Goal: Task Accomplishment & Management: Use online tool/utility

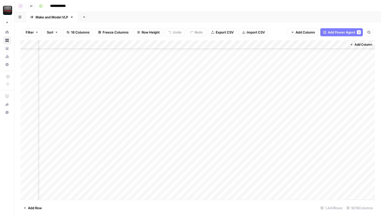
scroll to position [12197, 516]
click at [183, 44] on div "Add Column" at bounding box center [197, 119] width 355 height 159
click at [183, 44] on div at bounding box center [186, 45] width 46 height 10
click at [180, 43] on div at bounding box center [186, 45] width 46 height 10
click at [210, 14] on div "Add Sheet" at bounding box center [229, 17] width 303 height 10
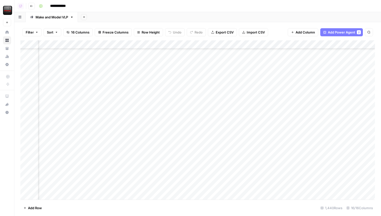
scroll to position [0, 449]
click at [189, 53] on div "Add Column" at bounding box center [197, 119] width 355 height 159
click at [193, 53] on body "**********" at bounding box center [190, 108] width 381 height 216
click at [193, 53] on textarea "**********" at bounding box center [178, 53] width 105 height 7
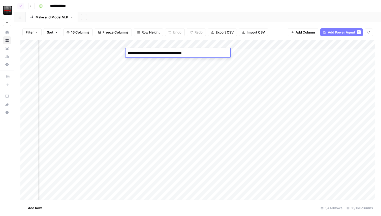
click at [271, 52] on div "Add Column" at bounding box center [197, 119] width 355 height 159
click at [178, 52] on div "Add Column" at bounding box center [197, 119] width 355 height 159
click at [251, 53] on div "Add Column" at bounding box center [197, 119] width 355 height 159
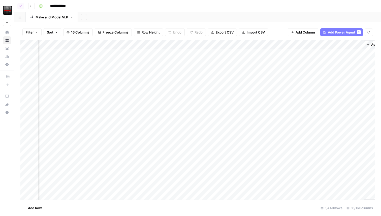
scroll to position [0, 506]
click at [138, 70] on div "Add Column" at bounding box center [197, 119] width 355 height 159
click at [213, 70] on div "Add Column" at bounding box center [197, 119] width 355 height 159
click at [74, 70] on div "Add Column" at bounding box center [197, 119] width 355 height 159
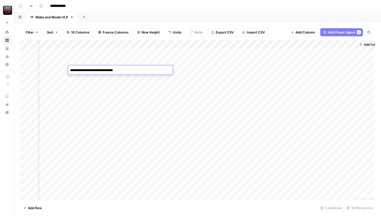
click at [75, 70] on textarea "**********" at bounding box center [120, 70] width 105 height 7
type textarea "**********"
click at [109, 78] on div "Add Column" at bounding box center [197, 119] width 355 height 159
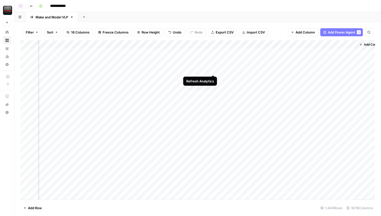
click at [213, 70] on div "Add Column" at bounding box center [197, 119] width 355 height 159
click at [120, 60] on div "Add Column" at bounding box center [197, 119] width 355 height 159
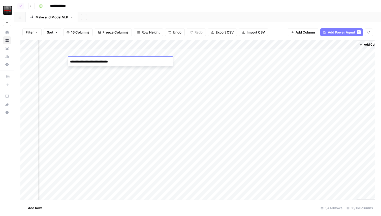
click at [121, 70] on div "Add Column" at bounding box center [197, 119] width 355 height 159
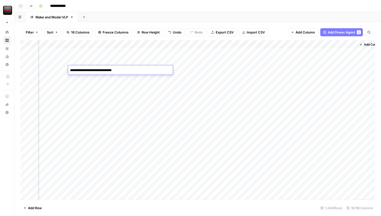
type textarea "**********"
click at [141, 80] on div "Add Column" at bounding box center [197, 119] width 355 height 159
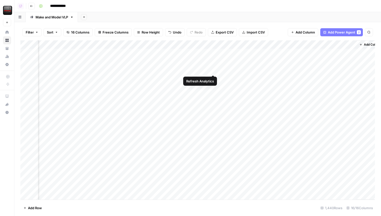
click at [212, 70] on div "Add Column" at bounding box center [197, 119] width 355 height 159
click at [141, 62] on div "Add Column" at bounding box center [197, 119] width 355 height 159
click at [136, 71] on div "Add Column" at bounding box center [197, 119] width 355 height 159
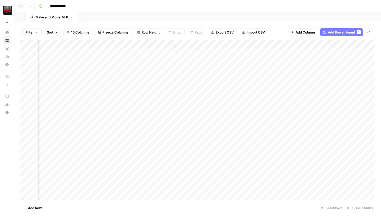
click at [156, 62] on div "Add Column" at bounding box center [197, 119] width 355 height 159
click at [160, 69] on div "Add Column" at bounding box center [197, 119] width 355 height 159
click at [162, 70] on div "Add Column" at bounding box center [197, 119] width 355 height 159
click at [162, 70] on textarea "**********" at bounding box center [160, 70] width 105 height 7
type textarea "**********"
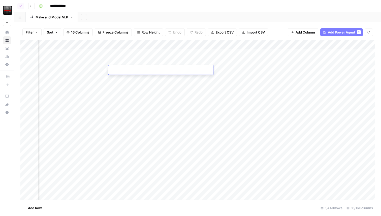
type textarea "**********"
click at [173, 78] on div "Add Column" at bounding box center [197, 119] width 355 height 159
click at [254, 70] on div "Add Column" at bounding box center [197, 119] width 355 height 159
click at [153, 71] on div "Add Column" at bounding box center [197, 119] width 355 height 159
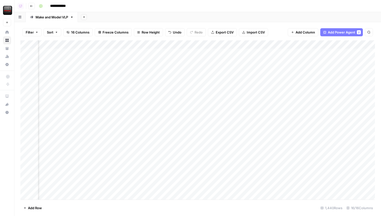
click at [153, 71] on div "Add Column" at bounding box center [197, 119] width 355 height 159
type textarea "**********"
click at [168, 83] on div "Add Column" at bounding box center [197, 119] width 355 height 159
click at [234, 70] on div "Add Column" at bounding box center [197, 119] width 355 height 159
click at [162, 73] on div "Add Column" at bounding box center [197, 119] width 355 height 159
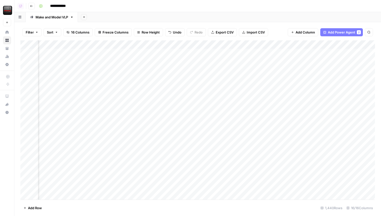
click at [162, 73] on div "Add Column" at bounding box center [197, 119] width 355 height 159
type textarea "**********"
click at [235, 71] on div "Add Column" at bounding box center [197, 119] width 355 height 159
click at [165, 70] on div "Add Column" at bounding box center [197, 119] width 355 height 159
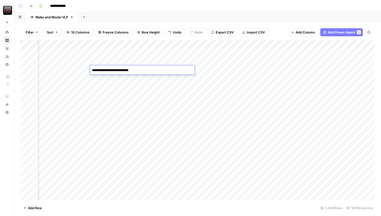
type textarea "**********"
click at [169, 53] on div "Add Column" at bounding box center [197, 119] width 355 height 159
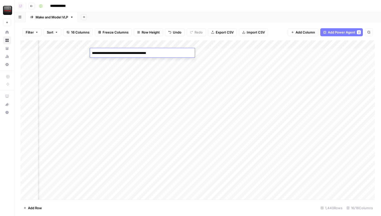
type textarea "**********"
click at [219, 54] on div "Add Column" at bounding box center [197, 119] width 355 height 159
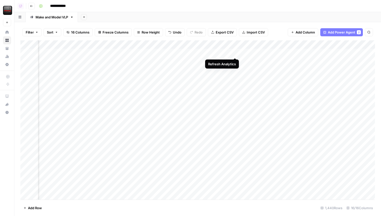
click at [236, 53] on div "Add Column" at bounding box center [197, 119] width 355 height 159
click at [153, 54] on div "Add Column" at bounding box center [197, 119] width 355 height 159
click at [153, 69] on div "Add Column" at bounding box center [197, 119] width 355 height 159
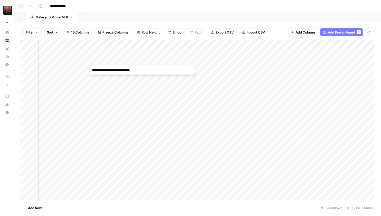
click at [168, 70] on textarea "**********" at bounding box center [142, 70] width 105 height 7
type textarea "**********"
click at [221, 77] on div "Add Column" at bounding box center [197, 119] width 355 height 159
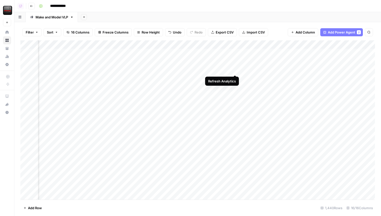
click at [235, 69] on div "Add Column" at bounding box center [197, 119] width 355 height 159
click at [109, 53] on div "Add Column" at bounding box center [197, 119] width 355 height 159
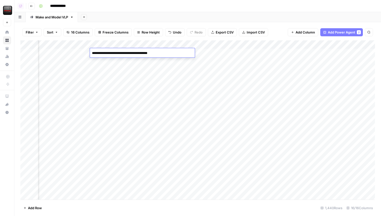
click at [107, 53] on textarea "**********" at bounding box center [142, 53] width 105 height 7
type textarea "**********"
click at [150, 63] on div "Add Column" at bounding box center [197, 119] width 355 height 159
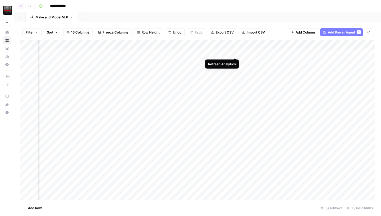
click at [235, 52] on div "Add Column" at bounding box center [197, 119] width 355 height 159
click at [175, 68] on div "Add Column" at bounding box center [197, 119] width 355 height 159
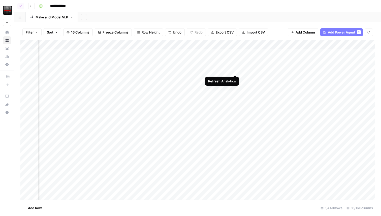
click at [234, 70] on div "Add Column" at bounding box center [197, 119] width 355 height 159
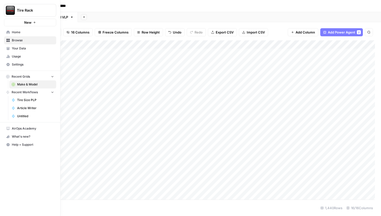
click at [20, 33] on span "Home" at bounding box center [33, 32] width 42 height 5
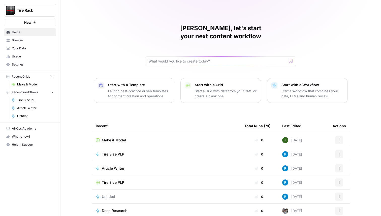
scroll to position [16, 0]
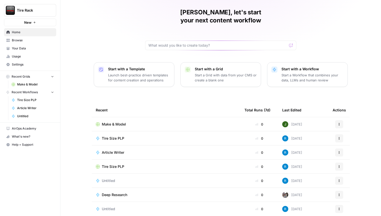
click at [111, 206] on span "Untitled" at bounding box center [108, 208] width 13 height 5
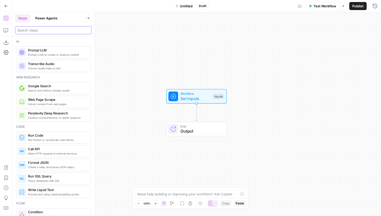
click at [46, 29] on input "search" at bounding box center [53, 30] width 72 height 5
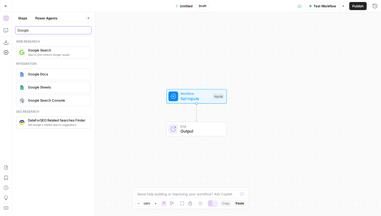
type input "Google"
click at [64, 102] on span "Google Search Console" at bounding box center [57, 100] width 58 height 5
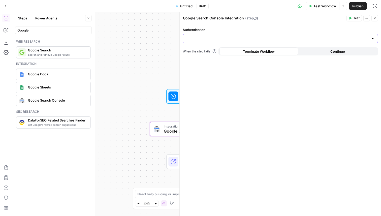
click at [221, 37] on input "Authentication" at bounding box center [277, 38] width 183 height 5
click at [221, 50] on span "Google Search Console - tirerack.com" at bounding box center [279, 51] width 185 height 5
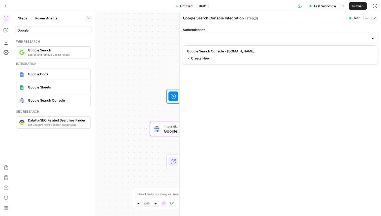
type input "Google Search Console - tirerack.com"
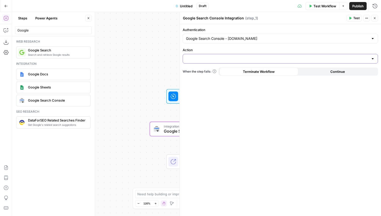
click at [215, 56] on input "Action" at bounding box center [277, 58] width 183 height 5
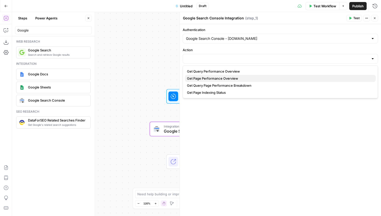
click at [215, 78] on span "Get Page Performance Overview" at bounding box center [279, 78] width 185 height 5
type input "Get Page Performance Overview"
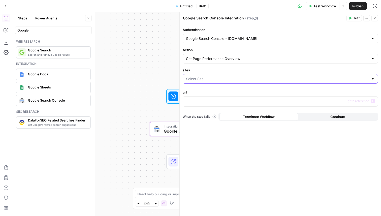
click at [209, 79] on input "sites" at bounding box center [277, 78] width 183 height 5
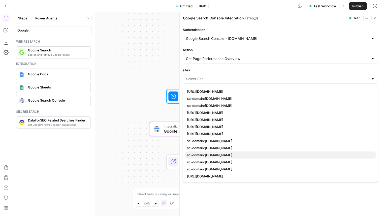
click at [216, 156] on span "sc-domain:tirerack.com" at bounding box center [279, 154] width 185 height 5
type input "sc-domain:tirerack.com"
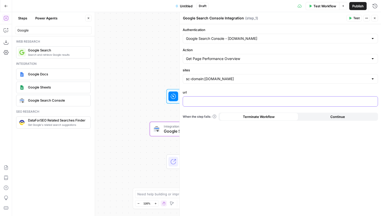
click at [216, 102] on p at bounding box center [280, 101] width 189 height 5
paste div
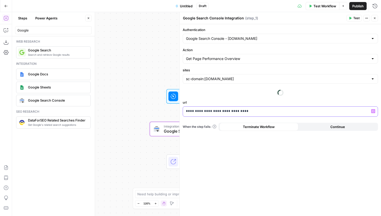
click at [0, 0] on form "**********" at bounding box center [0, 0] width 0 height 0
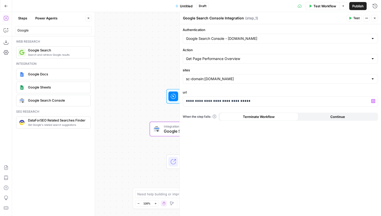
click at [355, 18] on span "Test" at bounding box center [356, 18] width 6 height 5
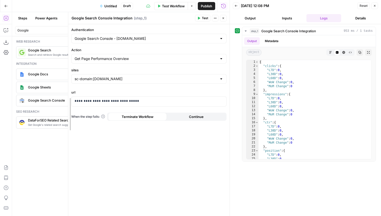
drag, startPoint x: 29, startPoint y: 67, endPoint x: 93, endPoint y: 69, distance: 64.0
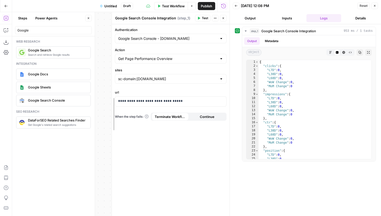
drag, startPoint x: 92, startPoint y: 85, endPoint x: 122, endPoint y: 85, distance: 30.2
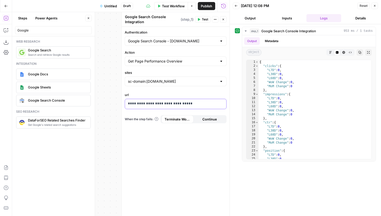
click at [189, 102] on p "**********" at bounding box center [175, 103] width 95 height 5
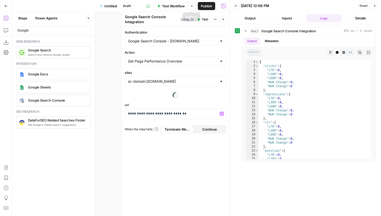
click at [201, 21] on button "Test" at bounding box center [202, 19] width 15 height 7
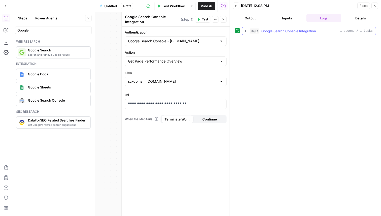
click at [259, 32] on div "step_1 Google Search Console Integration 1 second / 1 tasks" at bounding box center [311, 30] width 123 height 5
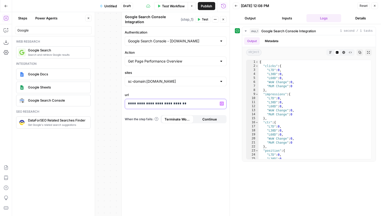
click at [188, 105] on p "**********" at bounding box center [175, 103] width 95 height 5
click at [138, 104] on p "**********" at bounding box center [175, 103] width 95 height 5
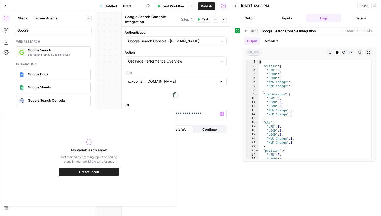
click at [201, 145] on div "**********" at bounding box center [176, 121] width 108 height 189
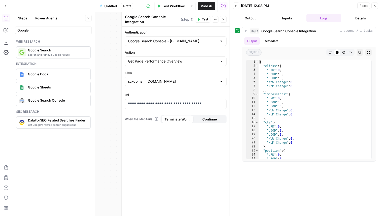
click at [206, 19] on span "Test" at bounding box center [205, 19] width 6 height 5
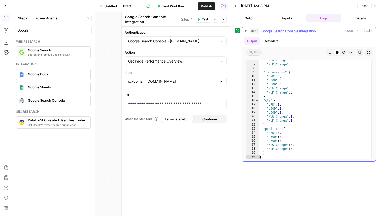
scroll to position [22, 0]
drag, startPoint x: 176, startPoint y: 103, endPoint x: 246, endPoint y: 105, distance: 70.1
click at [246, 105] on body "Tire Rack New Home Browse Your Data Usage Settings Recent Grids Make & Model Re…" at bounding box center [190, 108] width 381 height 216
click at [205, 19] on span "Test" at bounding box center [205, 19] width 6 height 5
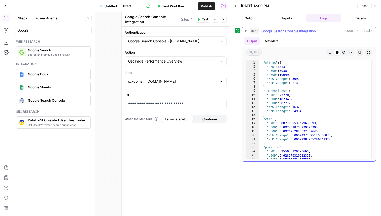
scroll to position [3, 0]
click at [198, 82] on input "sites" at bounding box center [172, 81] width 89 height 5
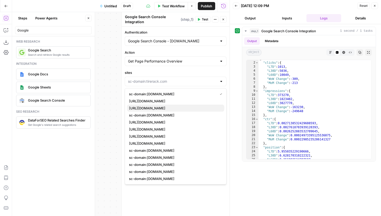
click at [174, 108] on span "https://www.tirerack.com/tires/" at bounding box center [174, 108] width 91 height 5
type input "https://www.tirerack.com/tires/"
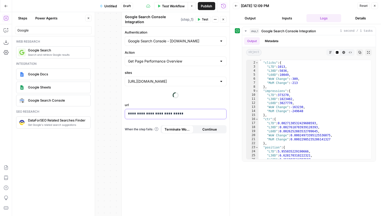
click at [185, 111] on p "**********" at bounding box center [175, 113] width 95 height 5
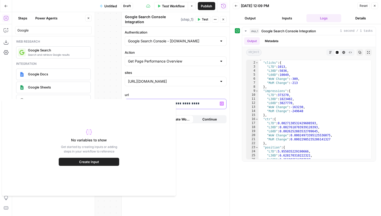
click at [198, 104] on p "**********" at bounding box center [175, 103] width 95 height 5
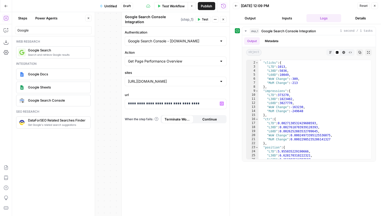
click at [204, 19] on span "Test" at bounding box center [205, 19] width 6 height 5
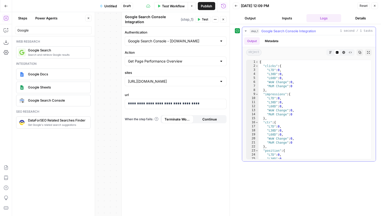
scroll to position [0, 0]
click at [190, 81] on input "sites" at bounding box center [172, 81] width 89 height 5
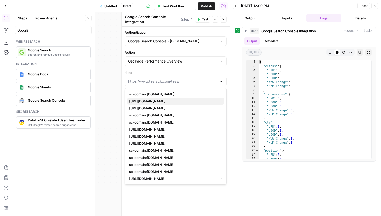
click at [166, 101] on span "https://www.tirerack.com/" at bounding box center [174, 101] width 91 height 5
type input "https://www.tirerack.com/"
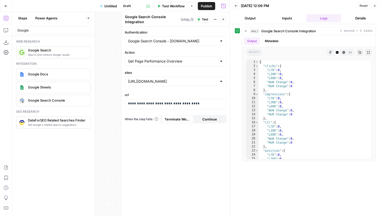
click at [204, 21] on span "Test" at bounding box center [205, 19] width 6 height 5
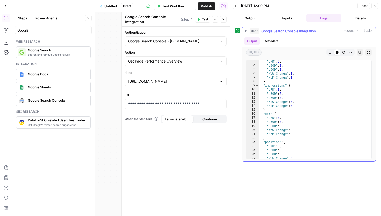
scroll to position [22, 0]
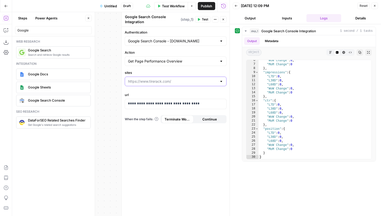
click at [179, 80] on input "sites" at bounding box center [172, 81] width 89 height 5
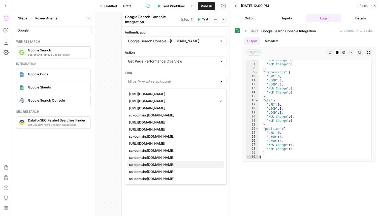
click at [169, 166] on span "sc-domain:tirerack.com" at bounding box center [174, 164] width 91 height 5
type input "sc-domain:tirerack.com"
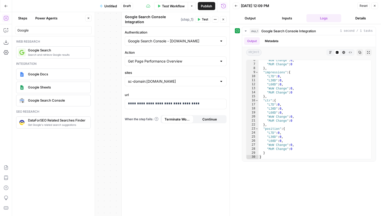
click at [204, 20] on span "Test" at bounding box center [205, 19] width 6 height 5
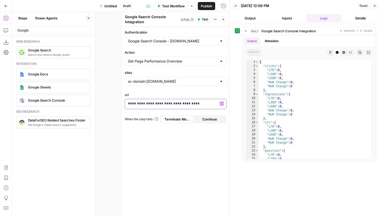
click at [182, 104] on p "**********" at bounding box center [175, 103] width 95 height 5
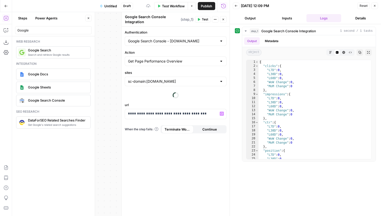
click at [203, 18] on span "Test" at bounding box center [205, 19] width 6 height 5
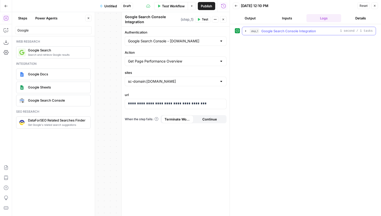
click at [260, 28] on div "step_1 Google Search Console Integration 1 second / 1 tasks" at bounding box center [311, 30] width 123 height 5
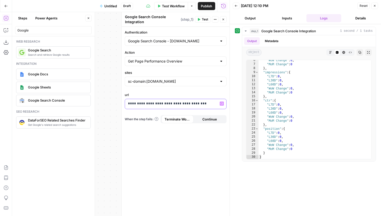
click at [202, 105] on p "**********" at bounding box center [175, 103] width 95 height 5
click at [187, 60] on input "Action" at bounding box center [172, 61] width 89 height 5
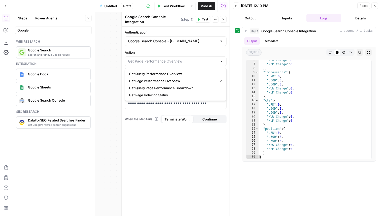
type input "Get Page Performance Overview"
click at [196, 50] on label "Action" at bounding box center [176, 52] width 102 height 5
click at [196, 59] on input "Get Page Performance Overview" at bounding box center [172, 61] width 89 height 5
type input "Get Page Performance Overview"
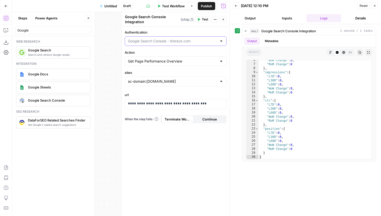
click at [199, 41] on input "Authentication" at bounding box center [172, 41] width 89 height 5
type input "Google Search Console - tirerack.com"
click at [197, 33] on label "Authentication" at bounding box center [176, 32] width 102 height 5
click at [197, 39] on input "Google Search Console - tirerack.com" at bounding box center [172, 41] width 89 height 5
type input "Google Search Console - tirerack.com"
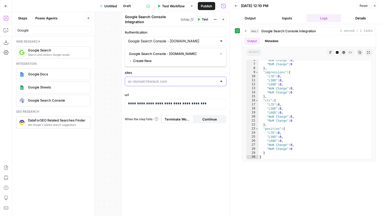
click at [181, 82] on input "sites" at bounding box center [172, 81] width 89 height 5
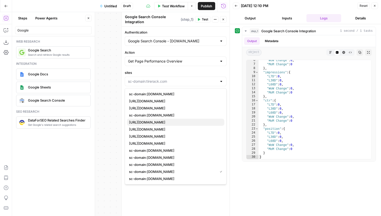
click at [178, 123] on span "https://www.tirerack.com/tires/" at bounding box center [174, 122] width 91 height 5
type input "https://www.tirerack.com/tires/"
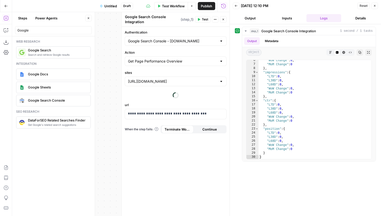
click at [204, 20] on span "Test" at bounding box center [205, 19] width 6 height 5
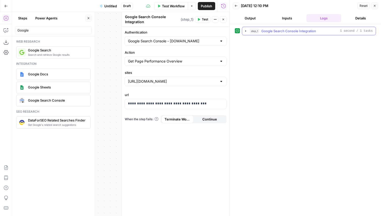
click at [264, 35] on button "step_1 Google Search Console Integration 1 second / 1 tasks" at bounding box center [309, 31] width 134 height 8
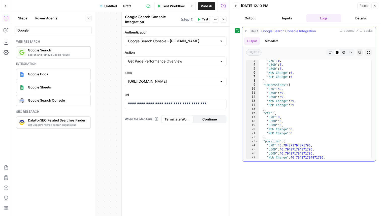
scroll to position [2, 0]
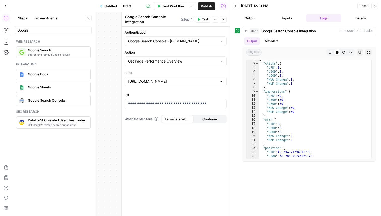
click at [7, 5] on icon "button" at bounding box center [6, 6] width 4 height 4
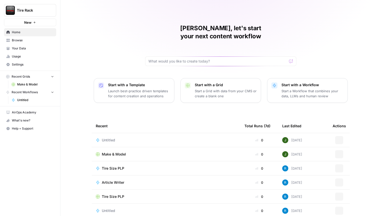
click at [115, 152] on span "Make & Model" at bounding box center [114, 154] width 24 height 5
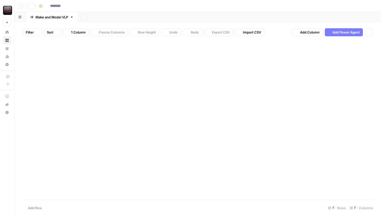
type input "**********"
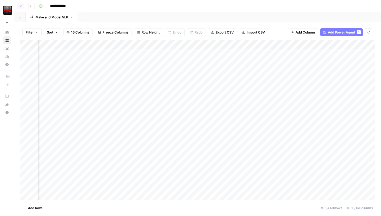
scroll to position [0, 516]
click at [131, 53] on div "Add Column" at bounding box center [197, 119] width 355 height 159
click at [71, 52] on textarea "**********" at bounding box center [110, 53] width 105 height 7
type textarea "**********"
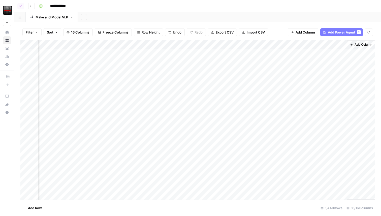
click at [111, 51] on div "Add Column" at bounding box center [197, 119] width 355 height 159
click at [203, 53] on div "Add Column" at bounding box center [197, 119] width 355 height 159
click at [361, 45] on span "Add Column" at bounding box center [364, 44] width 18 height 5
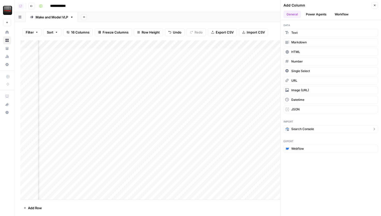
click at [299, 129] on span "Search Console" at bounding box center [302, 129] width 23 height 5
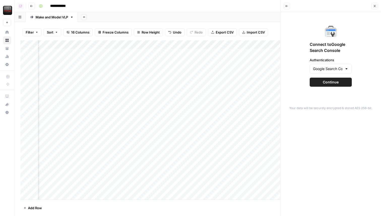
click at [336, 66] on div "Google Search Console - tirerack.com" at bounding box center [331, 69] width 42 height 10
click at [331, 81] on span "Google Search Console - tirerack.com" at bounding box center [327, 81] width 27 height 5
type input "Google Search Console - tirerack.com"
click at [338, 83] on span "Continue" at bounding box center [331, 82] width 16 height 5
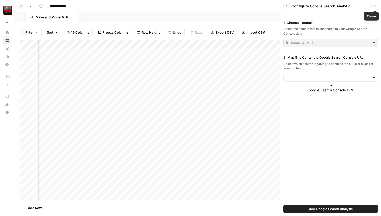
click at [374, 6] on icon "button" at bounding box center [374, 6] width 3 height 3
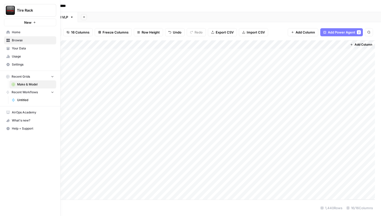
click at [26, 63] on span "Settings" at bounding box center [33, 64] width 42 height 5
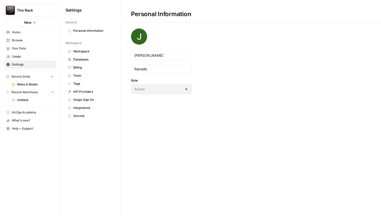
click at [82, 108] on span "Integrations" at bounding box center [93, 108] width 40 height 5
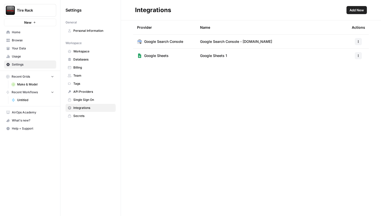
click at [31, 31] on span "Home" at bounding box center [33, 32] width 42 height 5
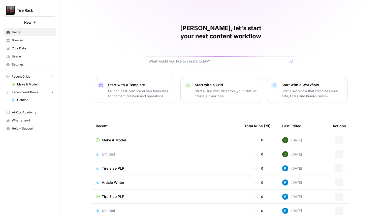
scroll to position [16, 0]
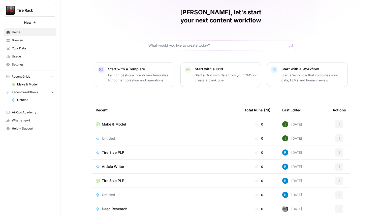
click at [111, 136] on span "Untitled" at bounding box center [108, 138] width 13 height 5
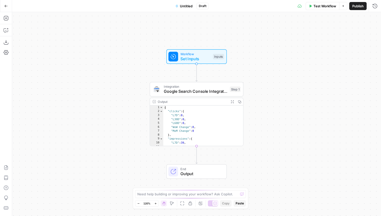
click at [190, 91] on span "Google Search Console Integration" at bounding box center [196, 91] width 64 height 6
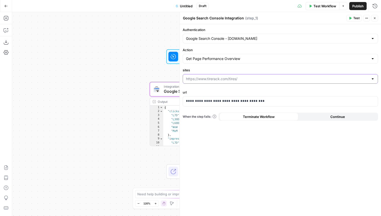
click at [246, 79] on input "sites" at bounding box center [277, 78] width 183 height 5
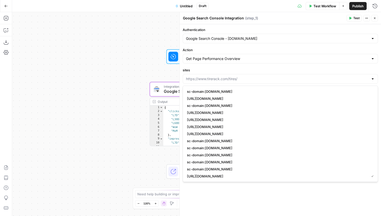
type input "https://www.tirerack.com/tires/"
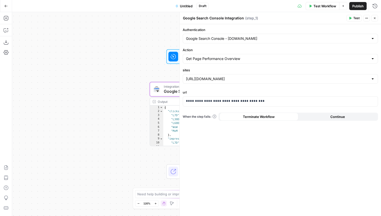
click at [247, 69] on label "sites" at bounding box center [280, 70] width 195 height 5
click at [247, 76] on input "https://www.tirerack.com/tires/" at bounding box center [277, 78] width 183 height 5
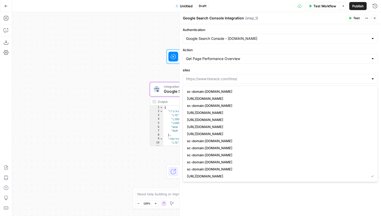
type input "https://www.tirerack.com/tires/"
click at [2, 8] on button "Go Back" at bounding box center [6, 6] width 9 height 9
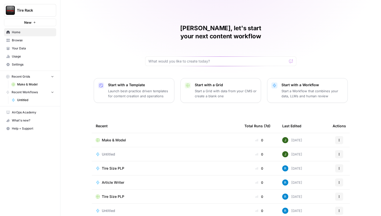
click at [19, 41] on span "Browse" at bounding box center [33, 40] width 42 height 5
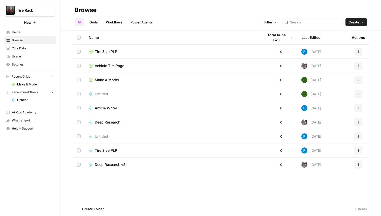
click at [106, 76] on td "Make & Model" at bounding box center [172, 80] width 175 height 14
click at [108, 80] on span "Make & Model" at bounding box center [107, 79] width 24 height 5
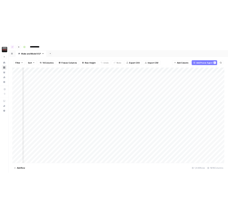
scroll to position [0, 516]
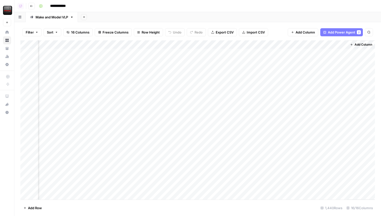
click at [360, 43] on span "Add Column" at bounding box center [364, 44] width 18 height 5
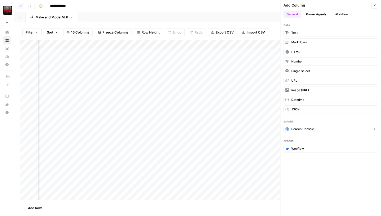
click at [316, 127] on button "Search Console" at bounding box center [331, 129] width 95 height 8
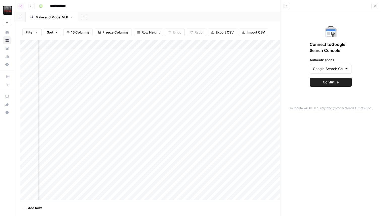
click at [330, 83] on span "Continue" at bounding box center [331, 82] width 16 height 5
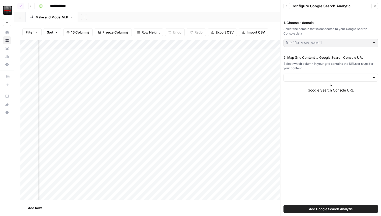
type input "tirerack.com"
click at [285, 4] on button "Back" at bounding box center [287, 6] width 7 height 7
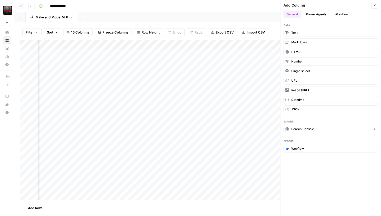
click at [300, 130] on span "Search Console" at bounding box center [302, 129] width 23 height 5
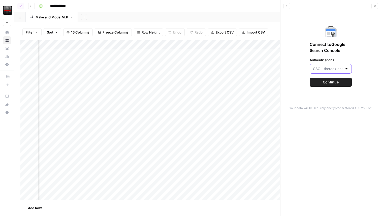
click at [322, 69] on input "Authentications" at bounding box center [327, 68] width 29 height 5
click at [333, 81] on span "GSC - tirerack.com/tires" at bounding box center [327, 81] width 27 height 5
type input "GSC - tirerack.com/tires"
click at [340, 84] on button "Continue" at bounding box center [331, 82] width 42 height 9
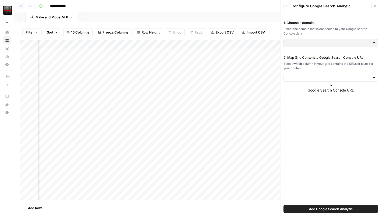
click at [375, 42] on div at bounding box center [374, 42] width 4 height 5
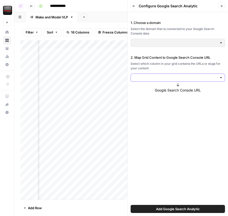
click at [166, 78] on input "2. Map Grid Content to Google Search Console URL" at bounding box center [175, 77] width 84 height 5
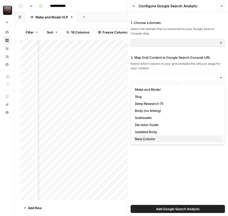
click at [150, 138] on span "New Column" at bounding box center [177, 138] width 84 height 5
type input "New Column"
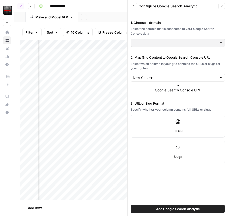
click at [179, 123] on icon at bounding box center [178, 121] width 5 height 5
click at [180, 208] on span "Add Google Search Analytic" at bounding box center [178, 208] width 44 height 5
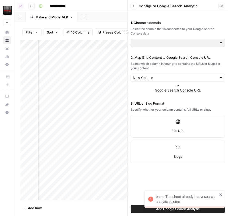
click at [223, 5] on icon "button" at bounding box center [222, 6] width 3 height 3
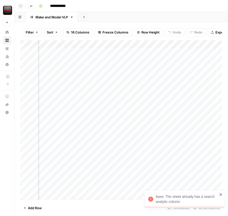
click at [120, 54] on div "Add Column" at bounding box center [121, 119] width 202 height 159
click at [85, 18] on icon "button" at bounding box center [84, 17] width 3 height 3
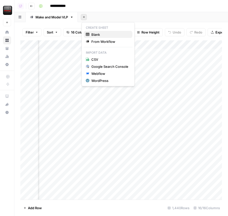
click at [98, 35] on span "Blank" at bounding box center [109, 34] width 37 height 5
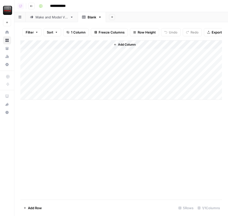
click at [55, 19] on div "Make and Model VLP" at bounding box center [52, 17] width 33 height 5
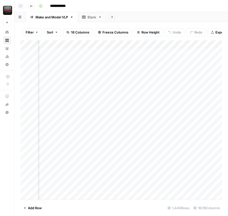
scroll to position [0, 547]
click at [95, 55] on div "Add Column" at bounding box center [121, 119] width 202 height 159
click at [91, 64] on div "Add Column" at bounding box center [121, 119] width 202 height 159
click at [90, 16] on div "Blank" at bounding box center [92, 17] width 9 height 5
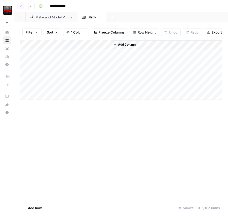
click at [54, 54] on div "Add Column" at bounding box center [121, 69] width 202 height 59
drag, startPoint x: 111, startPoint y: 45, endPoint x: 139, endPoint y: 45, distance: 28.2
click at [139, 45] on div "Add Column" at bounding box center [166, 69] width 111 height 59
drag, startPoint x: 110, startPoint y: 43, endPoint x: 138, endPoint y: 44, distance: 27.5
click at [138, 44] on div "Add Column" at bounding box center [121, 69] width 202 height 59
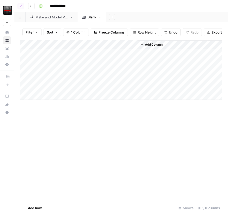
click at [150, 45] on span "Add Column" at bounding box center [154, 44] width 18 height 5
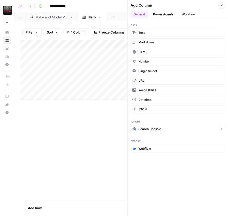
click at [144, 127] on span "Search Console" at bounding box center [150, 129] width 23 height 5
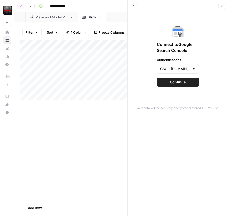
click at [183, 83] on span "Continue" at bounding box center [178, 82] width 16 height 5
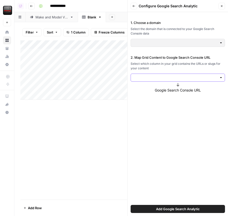
click at [164, 77] on input "2. Map Grid Content to Google Search Console URL" at bounding box center [175, 77] width 84 height 5
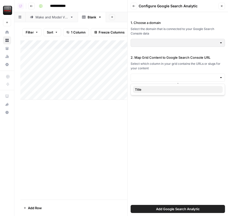
click at [151, 90] on span "Title" at bounding box center [177, 89] width 84 height 5
type input "Title"
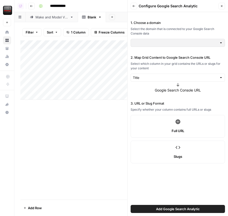
click at [182, 127] on label "Full URL" at bounding box center [178, 126] width 95 height 23
click at [175, 208] on span "Add Google Search Analytic" at bounding box center [178, 208] width 44 height 5
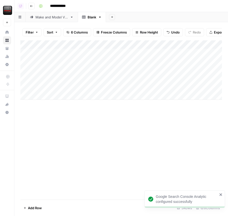
scroll to position [0, 8]
click at [169, 53] on div "Add Column" at bounding box center [121, 69] width 202 height 59
click at [170, 60] on div "Add Column" at bounding box center [121, 69] width 202 height 59
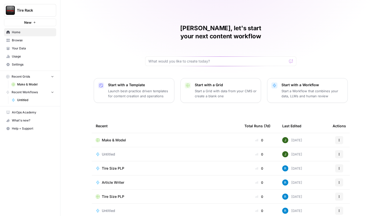
click at [25, 62] on span "Settings" at bounding box center [33, 64] width 42 height 5
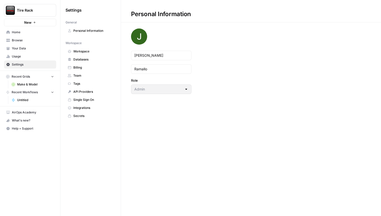
click at [85, 49] on span "Workspace" at bounding box center [93, 51] width 40 height 5
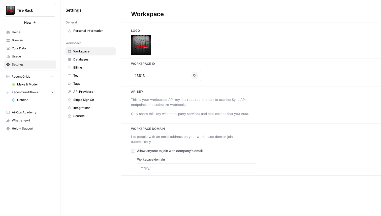
type input "[URL][DOMAIN_NAME]"
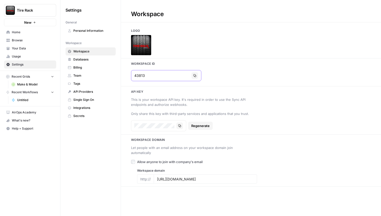
click at [161, 75] on input "43813" at bounding box center [161, 75] width 55 height 5
click at [193, 75] on icon "button" at bounding box center [194, 75] width 3 height 3
click at [82, 108] on span "Integrations" at bounding box center [93, 108] width 40 height 5
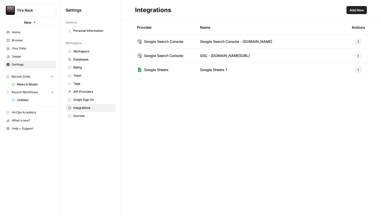
click at [26, 32] on span "Home" at bounding box center [33, 32] width 42 height 5
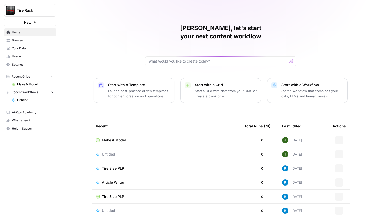
click at [113, 152] on span "Untitled" at bounding box center [108, 154] width 13 height 5
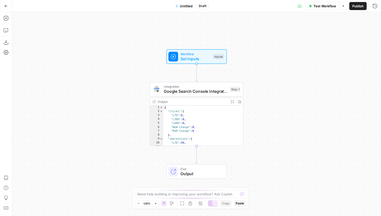
click at [176, 90] on span "Google Search Console Integration" at bounding box center [196, 91] width 64 height 6
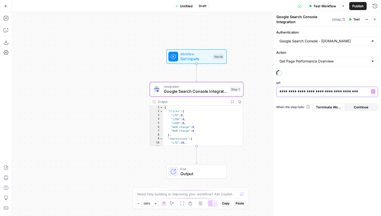
click at [336, 92] on p "**********" at bounding box center [326, 91] width 95 height 5
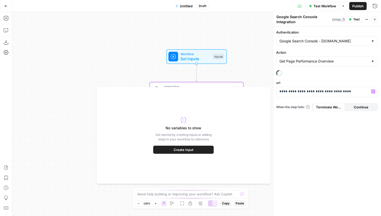
click at [320, 16] on textarea "Google Search Console Integration" at bounding box center [303, 19] width 54 height 10
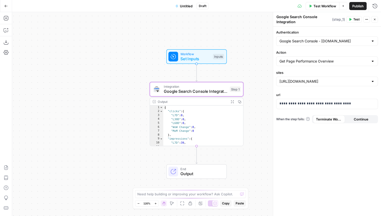
click at [340, 15] on div "Google Search Console Integration Google Search Console Integration ( step_1 )" at bounding box center [310, 19] width 69 height 11
click at [346, 104] on p "**********" at bounding box center [326, 103] width 95 height 5
click at [354, 19] on span "Test" at bounding box center [356, 19] width 6 height 5
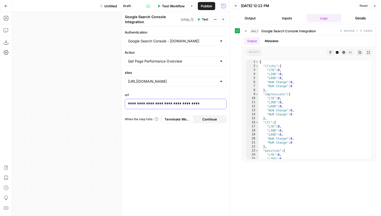
click at [200, 103] on p "**********" at bounding box center [175, 103] width 95 height 5
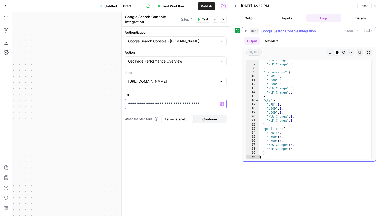
scroll to position [22, 0]
click at [183, 82] on input "sites" at bounding box center [172, 81] width 89 height 5
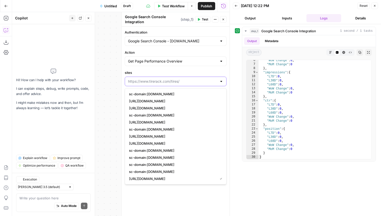
click at [149, 80] on input "sites" at bounding box center [172, 81] width 89 height 5
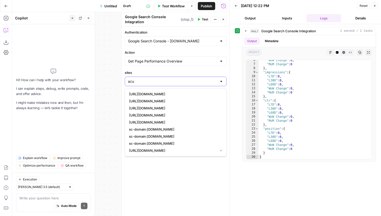
type input "acur"
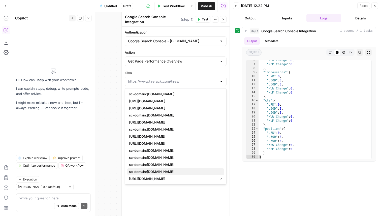
click at [147, 174] on span "sc-domain:tirerack.com" at bounding box center [174, 171] width 91 height 5
type input "sc-domain:tirerack.com"
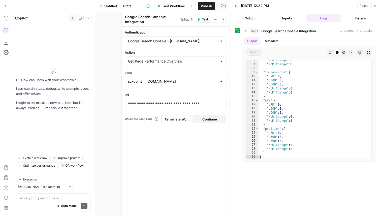
click at [199, 18] on icon "button" at bounding box center [198, 19] width 3 height 3
click at [185, 82] on input "sites" at bounding box center [172, 81] width 89 height 5
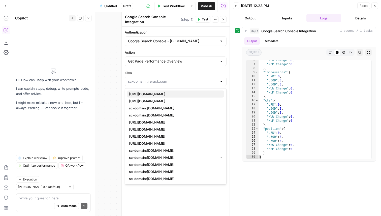
click at [175, 94] on span "https://www.tirerack.com/tires/" at bounding box center [174, 93] width 91 height 5
type input "https://www.tirerack.com/tires/"
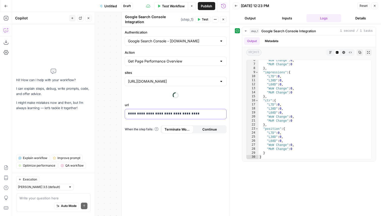
click at [197, 112] on p "**********" at bounding box center [175, 113] width 95 height 5
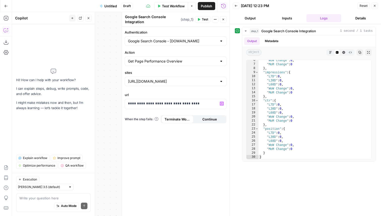
click at [204, 20] on span "Test" at bounding box center [205, 19] width 6 height 5
click at [198, 105] on p "**********" at bounding box center [175, 103] width 95 height 5
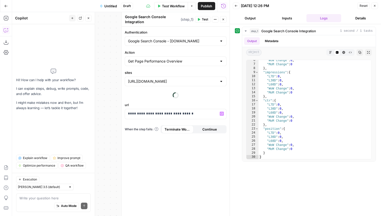
click at [203, 18] on span "Test" at bounding box center [205, 19] width 6 height 5
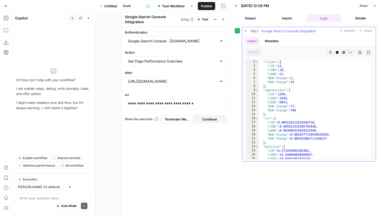
scroll to position [0, 0]
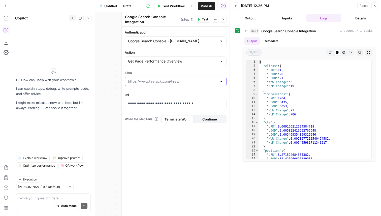
click at [149, 80] on input "sites" at bounding box center [172, 81] width 89 height 5
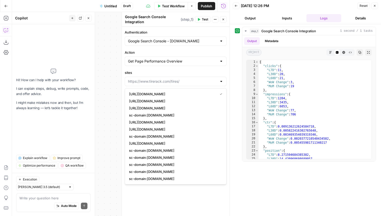
type input "https://www.tirerack.com/tires/"
click at [177, 74] on label "sites" at bounding box center [176, 72] width 102 height 5
click at [177, 79] on input "https://www.tirerack.com/tires/" at bounding box center [172, 81] width 89 height 5
type input "https://www.tirerack.com/tires/"
click at [188, 72] on label "sites" at bounding box center [176, 72] width 102 height 5
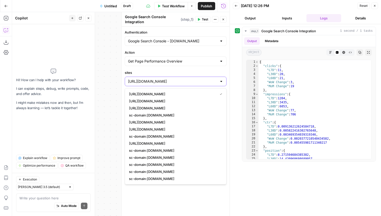
click at [188, 79] on input "https://www.tirerack.com/tires/" at bounding box center [172, 81] width 89 height 5
type input "https://www.tirerack.com/tires/"
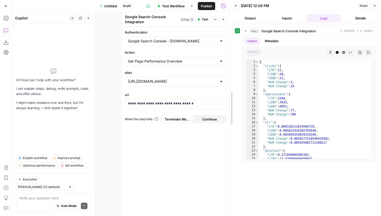
click at [227, 77] on div at bounding box center [229, 108] width 5 height 216
click at [177, 100] on div "**********" at bounding box center [175, 104] width 101 height 10
click at [197, 80] on input "https://www.tirerack.com/tires/" at bounding box center [172, 81] width 89 height 5
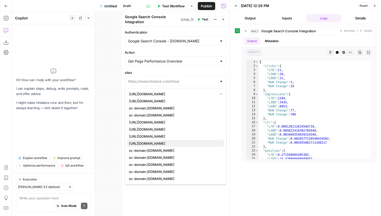
click at [169, 142] on span "https://www.tirerack.com/" at bounding box center [174, 143] width 91 height 5
type input "https://www.tirerack.com/"
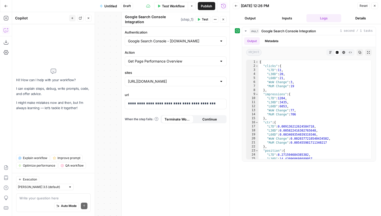
click at [235, 77] on div "step_1 Google Search Console Integration 1 second / 1 tasks Output Metadata obj…" at bounding box center [305, 94] width 141 height 135
click at [204, 19] on span "Test" at bounding box center [205, 19] width 6 height 5
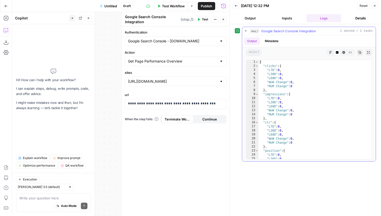
scroll to position [22, 0]
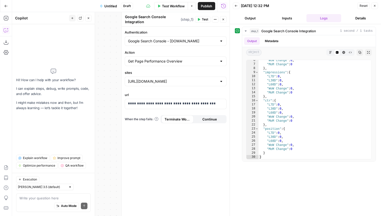
click at [170, 85] on div "https://www.tirerack.com/" at bounding box center [176, 82] width 102 height 10
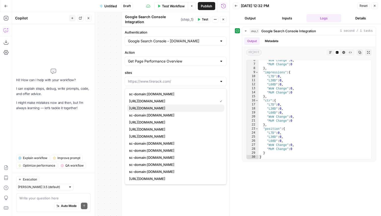
click at [163, 108] on span "https://www.tirerack.com/tires/" at bounding box center [174, 108] width 91 height 5
type input "https://www.tirerack.com/tires/"
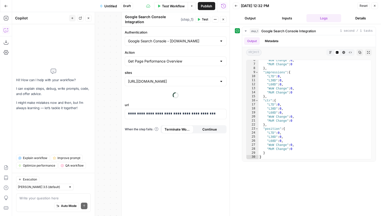
click at [202, 20] on span "Test" at bounding box center [205, 19] width 6 height 5
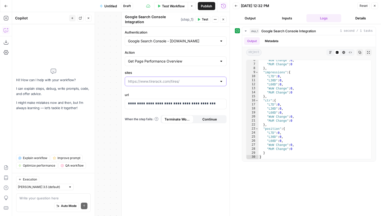
click at [186, 81] on input "sites" at bounding box center [172, 81] width 89 height 5
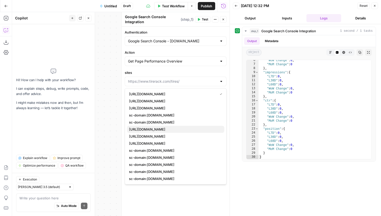
click at [181, 131] on span "https://www.tirerack.com/tires/tests/testSearch.jsp/" at bounding box center [174, 129] width 91 height 5
type input "https://www.tirerack.com/tires/tests/testSearch.jsp/"
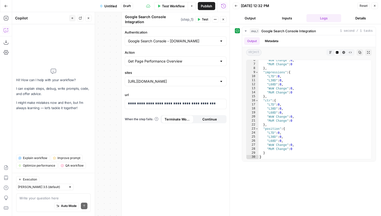
click at [202, 19] on span "Test" at bounding box center [205, 19] width 6 height 5
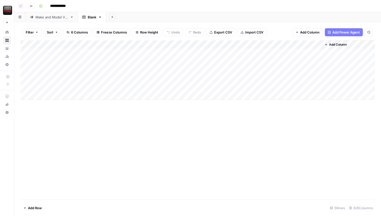
click at [115, 62] on div "Add Column" at bounding box center [197, 69] width 355 height 59
click at [61, 19] on div "Make and Model VLP" at bounding box center [52, 17] width 33 height 5
click at [92, 18] on div "Blank" at bounding box center [92, 17] width 9 height 5
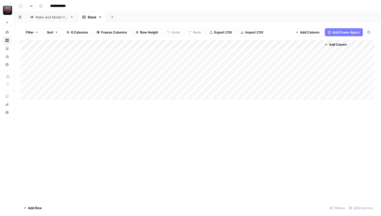
click at [102, 62] on div "Add Column" at bounding box center [197, 69] width 355 height 59
type textarea "**********"
click at [179, 61] on div "Add Column" at bounding box center [197, 69] width 355 height 59
click at [110, 62] on div "Add Column" at bounding box center [197, 69] width 355 height 59
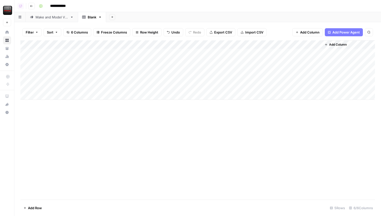
click at [110, 62] on div "Add Column" at bounding box center [197, 69] width 355 height 59
click at [154, 150] on div "Add Column" at bounding box center [197, 119] width 355 height 159
click at [60, 18] on div "Make and Model VLP" at bounding box center [52, 17] width 33 height 5
click at [92, 18] on div "Blank" at bounding box center [92, 17] width 9 height 5
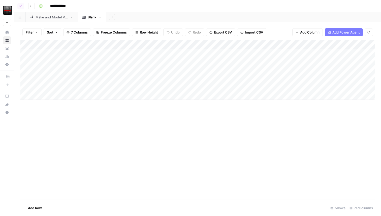
click at [107, 61] on div "Add Column" at bounding box center [197, 69] width 355 height 59
click at [107, 72] on div "Add Column" at bounding box center [197, 69] width 355 height 59
click at [106, 61] on div "Add Column" at bounding box center [197, 69] width 355 height 59
type textarea "**********"
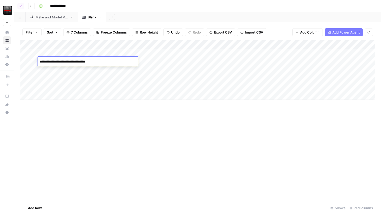
click at [128, 77] on div "Add Column" at bounding box center [197, 69] width 355 height 59
click at [178, 61] on div "Add Column" at bounding box center [197, 69] width 355 height 59
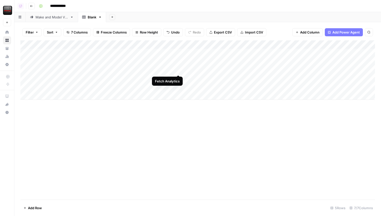
click at [179, 70] on div "Add Column" at bounding box center [197, 69] width 355 height 59
click at [322, 113] on div "Add Column" at bounding box center [197, 119] width 355 height 159
click at [123, 78] on div "Add Column" at bounding box center [197, 119] width 355 height 159
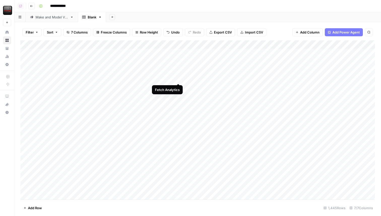
click at [178, 79] on div "Add Column" at bounding box center [197, 119] width 355 height 159
click at [347, 138] on div "Add Column" at bounding box center [197, 119] width 355 height 159
click at [346, 131] on div "Add Column" at bounding box center [197, 119] width 355 height 159
click at [347, 122] on div "Add Column" at bounding box center [197, 119] width 355 height 159
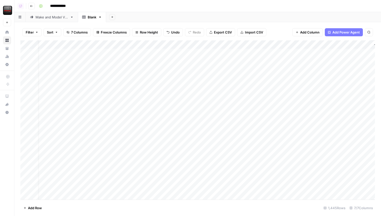
scroll to position [0, 0]
click at [114, 86] on div "Add Column" at bounding box center [197, 119] width 355 height 159
click at [178, 87] on div "Add Column" at bounding box center [197, 119] width 355 height 159
click at [345, 96] on div "Add Column" at bounding box center [197, 119] width 355 height 159
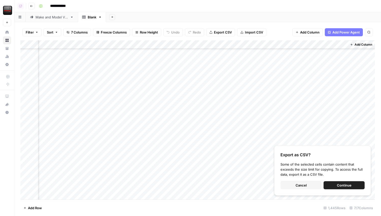
scroll to position [11703, 47]
drag, startPoint x: 347, startPoint y: 45, endPoint x: 358, endPoint y: 45, distance: 11.6
click at [358, 45] on div "Add Column" at bounding box center [361, 119] width 28 height 159
click at [347, 43] on div "Add Column" at bounding box center [361, 119] width 28 height 159
drag, startPoint x: 346, startPoint y: 44, endPoint x: 381, endPoint y: 43, distance: 34.5
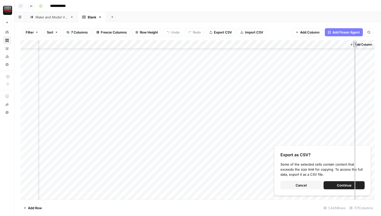
click at [381, 43] on div "Filter Sort 7 Columns Freeze Columns Row Height Undo Redo Export CSV Import CSV…" at bounding box center [197, 119] width 367 height 194
drag, startPoint x: 258, startPoint y: 44, endPoint x: 77, endPoint y: 49, distance: 181.3
click at [77, 49] on div "Add Column" at bounding box center [197, 119] width 355 height 159
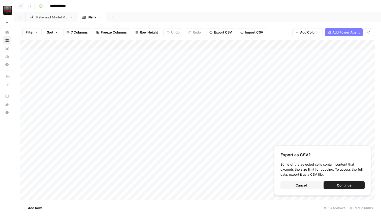
click at [77, 44] on div "Add Column" at bounding box center [197, 119] width 355 height 159
click at [59, 112] on span "Remove Column" at bounding box center [70, 112] width 44 height 5
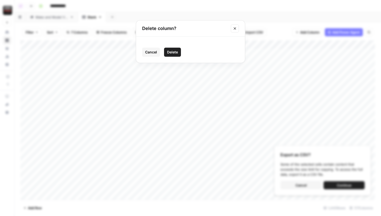
click at [172, 53] on span "Delete" at bounding box center [172, 52] width 11 height 5
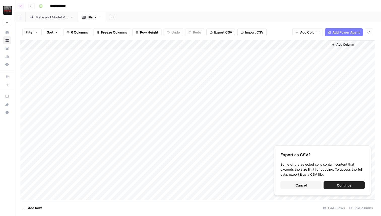
click at [166, 46] on div "Add Column" at bounding box center [197, 119] width 355 height 159
click at [164, 98] on span "Remove Column" at bounding box center [177, 98] width 44 height 5
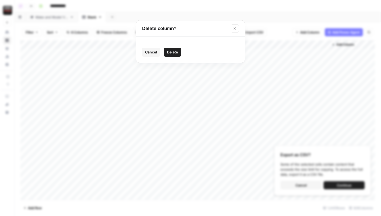
click at [175, 51] on span "Delete" at bounding box center [172, 52] width 11 height 5
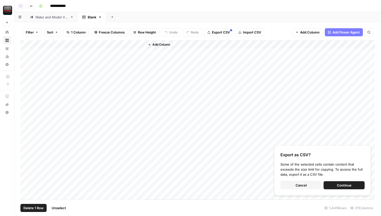
drag, startPoint x: 26, startPoint y: 53, endPoint x: 24, endPoint y: 88, distance: 35.6
click at [24, 88] on div "Add Column" at bounding box center [197, 119] width 355 height 159
click at [26, 88] on div "Add Column" at bounding box center [197, 119] width 355 height 159
click at [35, 209] on span "Delete 5 Rows" at bounding box center [34, 207] width 22 height 5
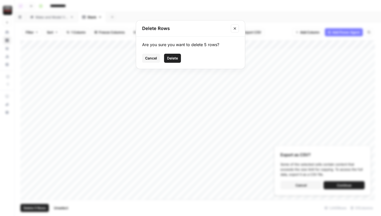
click at [172, 61] on button "Delete" at bounding box center [172, 58] width 17 height 9
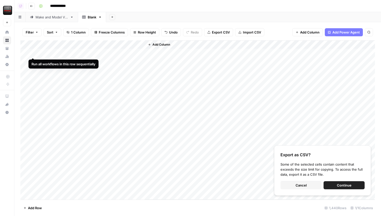
click at [34, 52] on div "Add Column" at bounding box center [197, 119] width 355 height 159
click at [162, 44] on span "Add Column" at bounding box center [161, 44] width 18 height 5
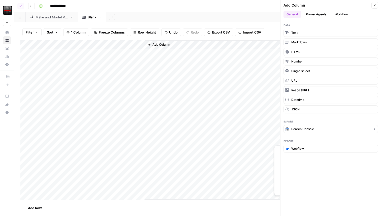
click at [302, 131] on span "Search Console" at bounding box center [302, 129] width 23 height 5
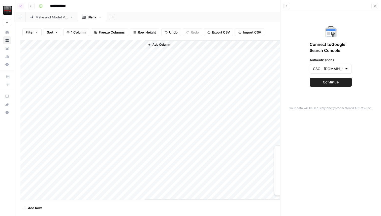
click at [325, 86] on button "Continue" at bounding box center [331, 82] width 42 height 9
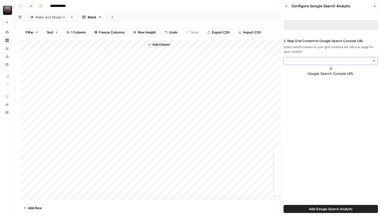
click at [306, 60] on input "2. Map Grid Content to Google Search Console URL" at bounding box center [328, 60] width 84 height 5
click at [303, 74] on span "All URLs" at bounding box center [330, 72] width 84 height 5
type input "All URLs"
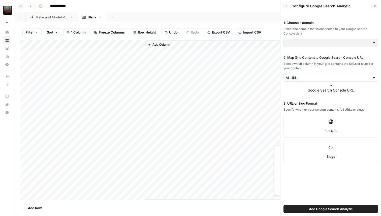
click at [324, 128] on div "Full URL" at bounding box center [331, 130] width 86 height 5
click at [324, 209] on span "Add Google Search Analytic" at bounding box center [331, 208] width 44 height 5
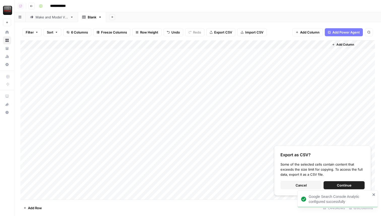
click at [306, 185] on button "Cancel" at bounding box center [301, 185] width 41 height 8
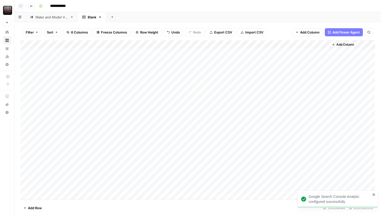
click at [187, 45] on div "Add Column" at bounding box center [197, 119] width 355 height 159
click at [201, 74] on span "First 10 Rows" at bounding box center [204, 74] width 32 height 5
click at [94, 19] on div "Blank" at bounding box center [92, 17] width 9 height 5
click at [100, 16] on icon "button" at bounding box center [100, 17] width 4 height 4
click at [116, 23] on button "Rename Sheet" at bounding box center [120, 26] width 36 height 7
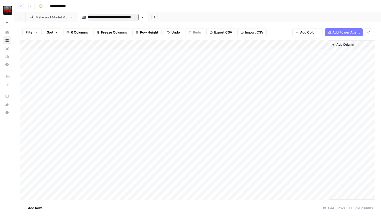
type input "**********"
click at [187, 91] on div "Add Column" at bounding box center [197, 119] width 355 height 159
click at [186, 99] on div "Add Column" at bounding box center [197, 119] width 355 height 159
click at [185, 115] on div "Add Column" at bounding box center [197, 119] width 355 height 159
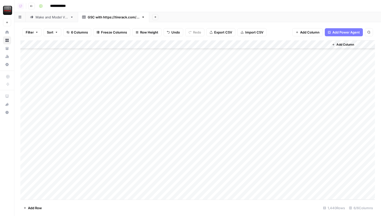
click at [185, 110] on div "Add Column" at bounding box center [197, 119] width 355 height 159
click at [186, 124] on div "Add Column" at bounding box center [197, 119] width 355 height 159
click at [188, 134] on div "Add Column" at bounding box center [197, 119] width 355 height 159
click at [186, 144] on div "Add Column" at bounding box center [197, 119] width 355 height 159
click at [186, 152] on div "Add Column" at bounding box center [197, 119] width 355 height 159
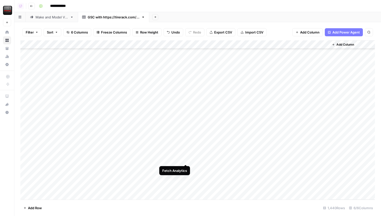
click at [187, 160] on div "Add Column" at bounding box center [197, 119] width 355 height 159
click at [108, 107] on div "Add Column" at bounding box center [197, 119] width 355 height 159
click at [186, 47] on div "Add Column" at bounding box center [197, 119] width 355 height 159
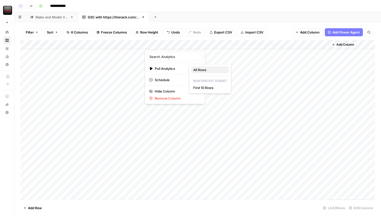
click at [205, 69] on span "All Rows" at bounding box center [209, 69] width 32 height 5
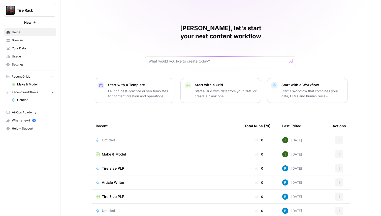
click at [29, 10] on span "Tire Rack" at bounding box center [32, 10] width 30 height 5
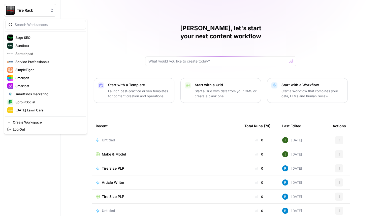
scroll to position [688, 0]
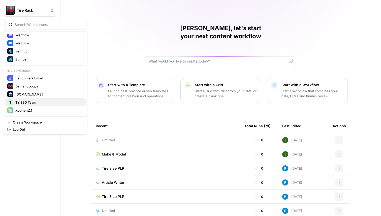
click at [27, 101] on span "TY SEO Team" at bounding box center [48, 102] width 67 height 5
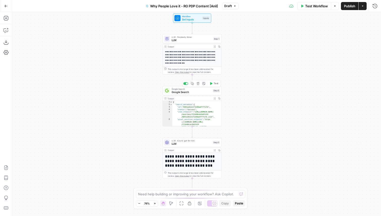
click at [196, 93] on span "Google Search" at bounding box center [192, 92] width 40 height 4
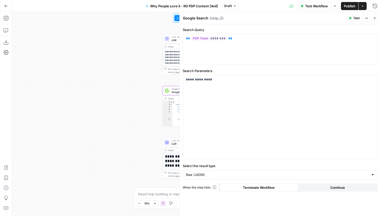
click at [376, 19] on icon "button" at bounding box center [374, 18] width 3 height 3
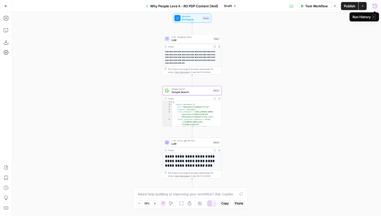
click at [375, 7] on icon "button" at bounding box center [374, 6] width 5 height 5
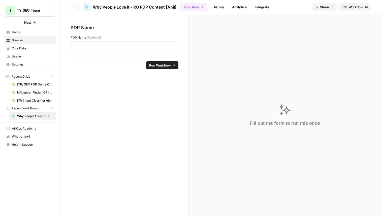
click at [221, 7] on link "History" at bounding box center [218, 7] width 18 height 8
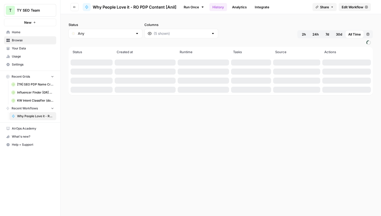
click at [21, 42] on span "Browse" at bounding box center [33, 40] width 42 height 5
click at [317, 35] on span "24h" at bounding box center [316, 34] width 6 height 5
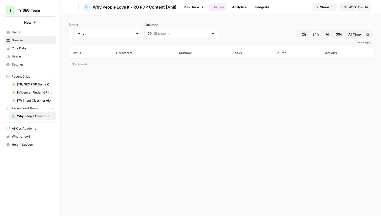
click at [306, 33] on button "2h" at bounding box center [303, 34] width 11 height 8
click at [328, 34] on span "7d" at bounding box center [328, 34] width 4 height 5
click at [342, 35] on span "30d" at bounding box center [339, 34] width 6 height 5
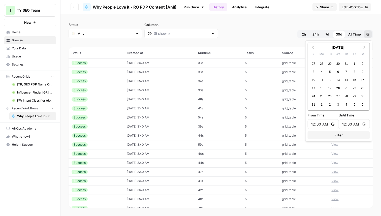
click at [369, 34] on button "Custom range" at bounding box center [368, 34] width 8 height 8
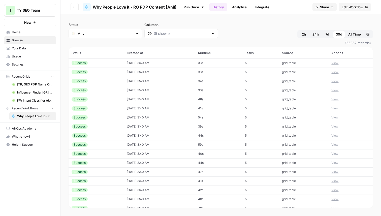
click at [360, 22] on div "Status Any Columns 2h 24h 7d 30d All Time Custom range" at bounding box center [221, 30] width 304 height 16
click at [336, 63] on button "View" at bounding box center [334, 63] width 7 height 5
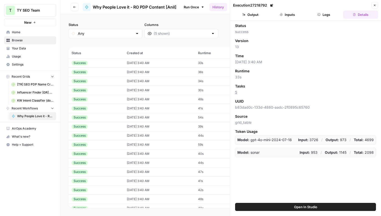
click at [327, 13] on button "Logs" at bounding box center [324, 15] width 35 height 8
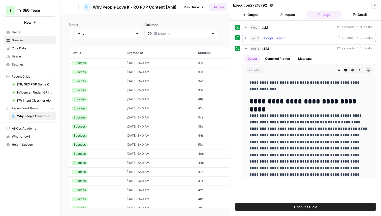
click at [246, 38] on icon "button" at bounding box center [245, 38] width 1 height 2
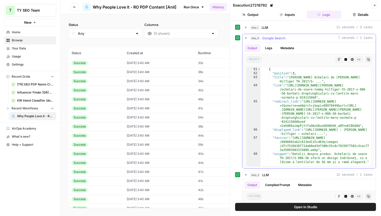
scroll to position [324, 0]
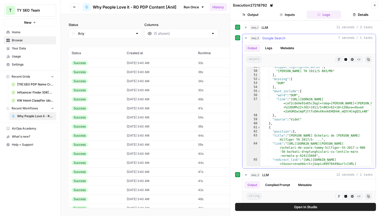
click at [343, 36] on div "step_5 Google Search 7 seconds / 1 tasks" at bounding box center [311, 38] width 123 height 5
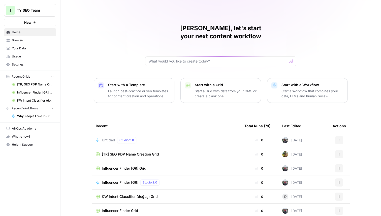
click at [38, 12] on span "TY SEO Team" at bounding box center [32, 10] width 30 height 5
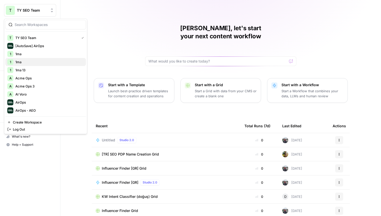
click at [26, 63] on span "1ma" at bounding box center [48, 61] width 67 height 5
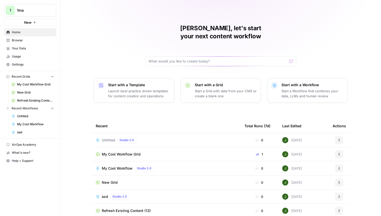
click at [23, 66] on span "Settings" at bounding box center [33, 64] width 42 height 5
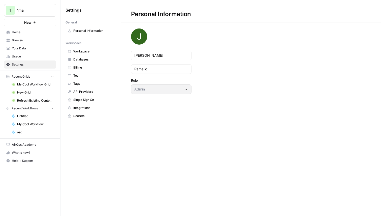
click at [78, 108] on span "Integrations" at bounding box center [93, 108] width 40 height 5
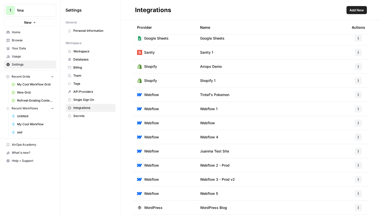
scroll to position [157, 0]
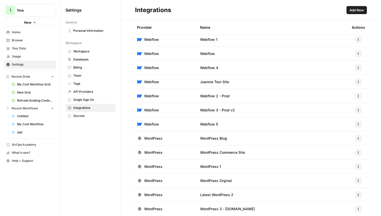
click at [33, 40] on span "Browse" at bounding box center [33, 40] width 42 height 5
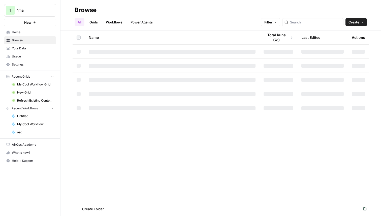
click at [118, 22] on link "Workflows" at bounding box center [114, 22] width 23 height 8
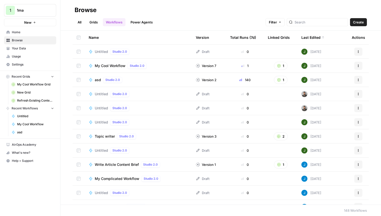
click at [155, 49] on div "Untitled Studio 2.0" at bounding box center [138, 52] width 99 height 6
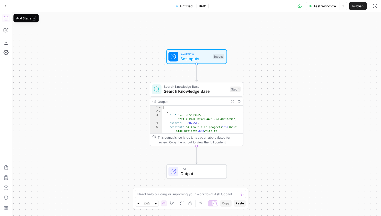
click at [5, 20] on icon "button" at bounding box center [6, 18] width 5 height 5
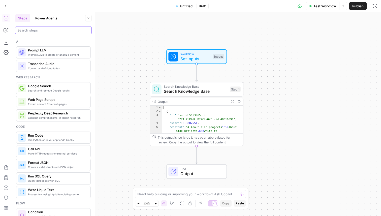
click at [38, 31] on input "search" at bounding box center [53, 30] width 72 height 5
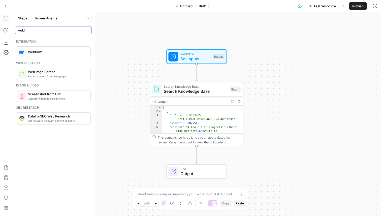
type input "webf"
click at [46, 52] on span "Webflow" at bounding box center [57, 51] width 58 height 5
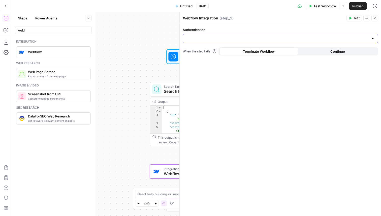
click at [212, 41] on input "Authentication" at bounding box center [277, 38] width 183 height 5
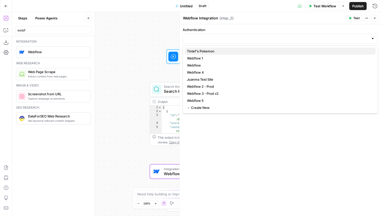
click at [210, 51] on span "Tintef's Pokemon" at bounding box center [279, 51] width 185 height 5
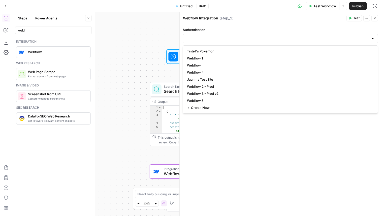
type input "Tintef's Pokemon"
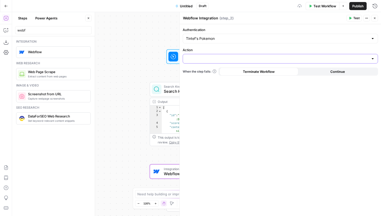
click at [214, 60] on input "Action" at bounding box center [277, 58] width 183 height 5
click at [215, 60] on input "Action" at bounding box center [277, 58] width 183 height 5
click at [234, 54] on div at bounding box center [280, 59] width 195 height 10
click at [234, 49] on label "Action" at bounding box center [280, 49] width 195 height 5
click at [234, 56] on input "Action" at bounding box center [277, 58] width 183 height 5
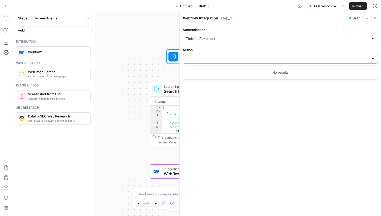
click at [233, 60] on input "Action" at bounding box center [277, 58] width 183 height 5
click at [242, 99] on div "Authentication Tintef's Pokemon Action When the step fails: Terminate Workflow …" at bounding box center [280, 120] width 201 height 192
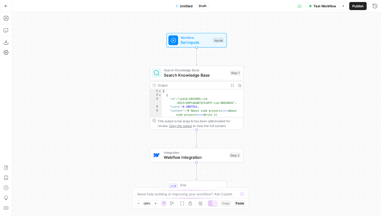
click at [164, 154] on span "Webflow Integration" at bounding box center [195, 157] width 63 height 6
type input "Tintef's Pokemon"
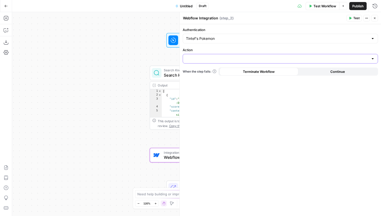
click at [210, 57] on input "Action" at bounding box center [277, 58] width 183 height 5
click at [231, 59] on input "Action" at bounding box center [277, 58] width 183 height 5
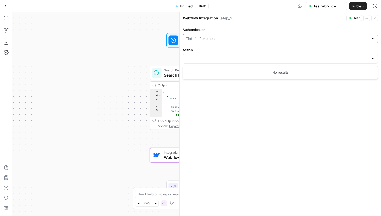
click at [232, 40] on input "Authentication" at bounding box center [277, 38] width 183 height 5
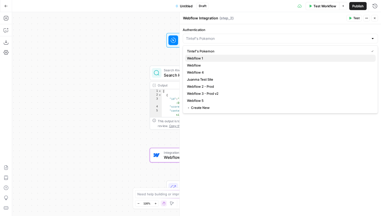
click at [203, 58] on span "Webflow 1" at bounding box center [279, 58] width 185 height 5
type input "Webflow 1"
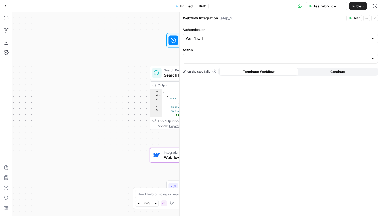
click at [255, 56] on div at bounding box center [280, 59] width 195 height 10
click at [213, 59] on input "Action" at bounding box center [277, 58] width 183 height 5
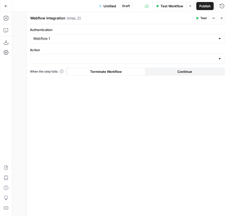
click at [210, 48] on label "Action" at bounding box center [127, 49] width 195 height 5
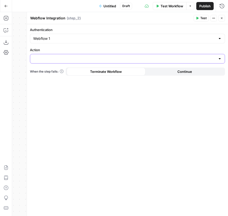
click at [210, 56] on input "Action" at bounding box center [124, 58] width 183 height 5
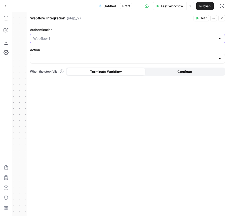
click at [216, 39] on input "Authentication" at bounding box center [124, 38] width 183 height 5
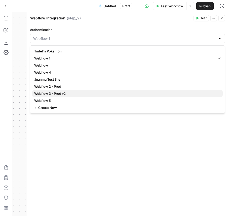
click at [138, 94] on span "Webflow 3 - Prod v2" at bounding box center [126, 93] width 185 height 5
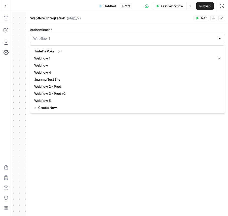
type input "Webflow 3 - Prod v2"
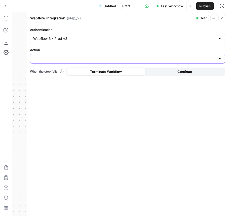
click at [165, 58] on input "Action" at bounding box center [124, 58] width 183 height 5
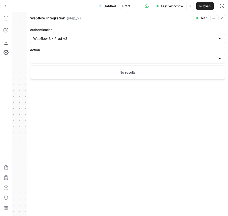
click at [179, 49] on label "Action" at bounding box center [127, 49] width 195 height 5
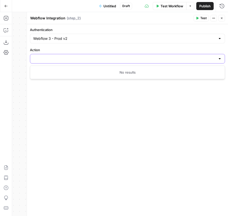
click at [179, 56] on input "Action" at bounding box center [124, 58] width 183 height 5
click at [186, 57] on input "Action" at bounding box center [124, 58] width 183 height 5
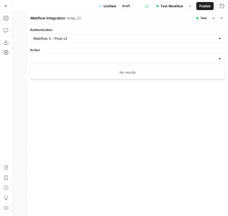
click at [224, 18] on button "Close" at bounding box center [222, 18] width 7 height 7
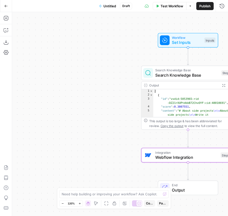
drag, startPoint x: 140, startPoint y: 51, endPoint x: 76, endPoint y: 49, distance: 64.1
click at [77, 49] on div "Workflow Set Inputs Inputs Search Knowledge Base Search Knowledge Base Step 1 O…" at bounding box center [120, 114] width 216 height 204
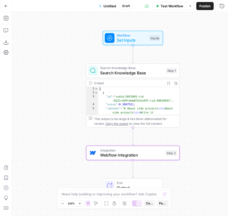
click at [5, 6] on icon "button" at bounding box center [6, 6] width 4 height 4
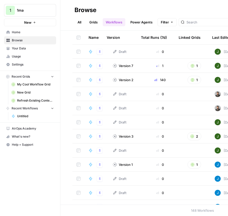
click at [43, 23] on button "New" at bounding box center [30, 23] width 52 height 8
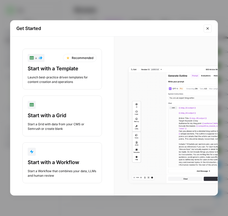
click at [91, 158] on button "Start with a Workflow Start a Workflow that combines your data, LLMs and human …" at bounding box center [62, 162] width 80 height 41
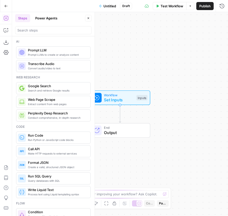
click at [40, 33] on div at bounding box center [53, 30] width 77 height 8
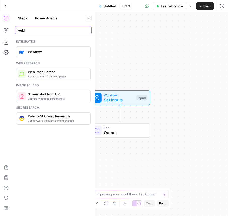
type input "webf"
click at [52, 53] on span "Webflow" at bounding box center [57, 51] width 58 height 5
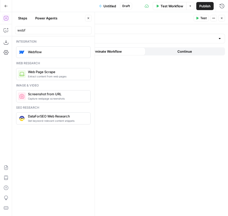
click at [138, 36] on div at bounding box center [127, 39] width 195 height 10
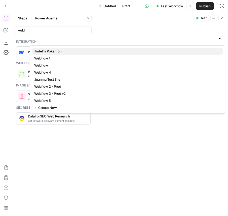
click at [58, 52] on span "Tintef's Pokemon" at bounding box center [126, 51] width 185 height 5
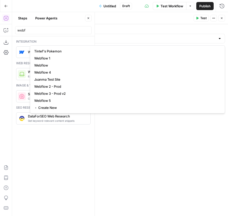
type input "Tintef's Pokemon"
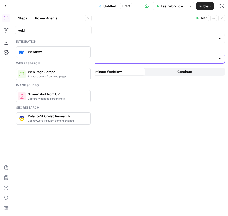
click at [206, 60] on input "Action" at bounding box center [124, 58] width 183 height 5
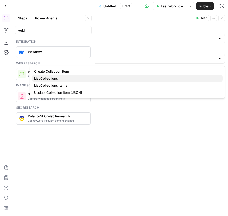
click at [52, 79] on span "List Collections" at bounding box center [126, 78] width 185 height 5
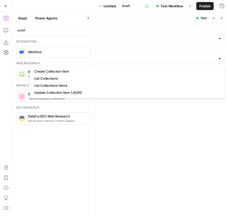
type input "List Collections"
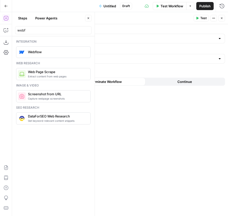
click at [151, 132] on div "Authentication Tintef's Pokemon Action List Collections When the step fails: Te…" at bounding box center [127, 120] width 201 height 192
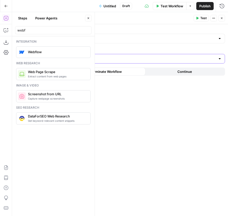
click at [95, 58] on input "Action" at bounding box center [124, 58] width 183 height 5
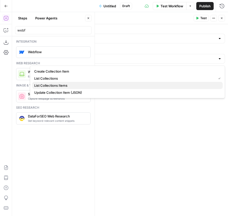
click at [60, 86] on span "List Collections Items" at bounding box center [126, 85] width 185 height 5
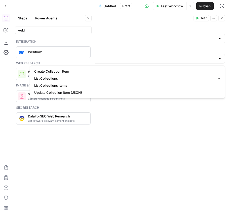
type input "List Collections Items"
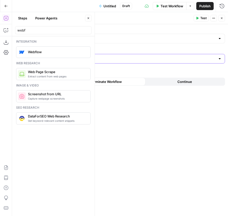
click at [130, 60] on input "Action" at bounding box center [124, 58] width 183 height 5
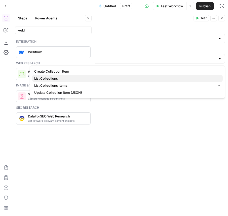
click at [80, 77] on span "List Collections" at bounding box center [126, 78] width 185 height 5
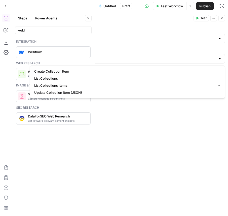
type input "List Collections"
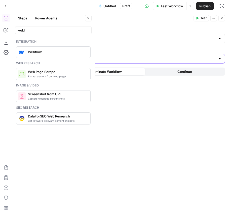
click at [80, 58] on input "Action" at bounding box center [124, 58] width 183 height 5
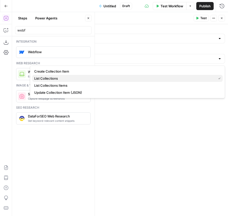
click at [66, 79] on span "List Collections" at bounding box center [124, 78] width 180 height 5
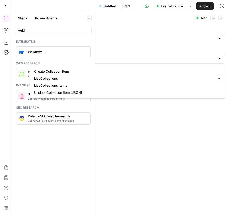
type input "List Collections"
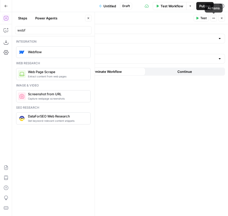
click at [202, 18] on span "Test" at bounding box center [204, 18] width 6 height 5
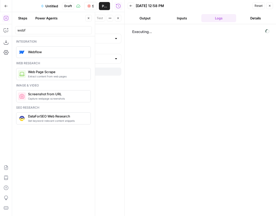
click at [88, 19] on icon "button" at bounding box center [88, 18] width 3 height 3
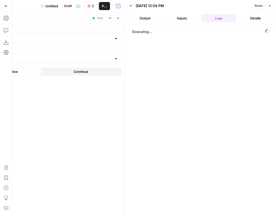
click at [120, 20] on button "Close" at bounding box center [118, 18] width 7 height 7
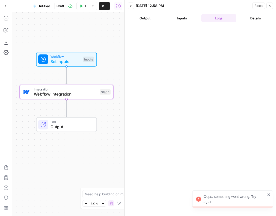
click at [168, 77] on div at bounding box center [200, 120] width 141 height 187
click at [131, 6] on icon "button" at bounding box center [130, 5] width 3 height 3
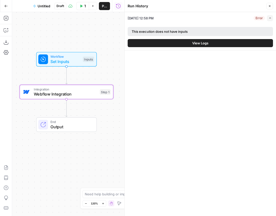
click at [95, 94] on span "Webflow Integration" at bounding box center [66, 94] width 64 height 6
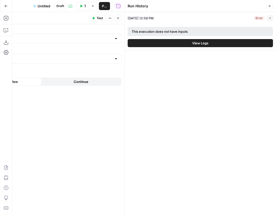
click at [270, 6] on icon "button" at bounding box center [269, 6] width 3 height 3
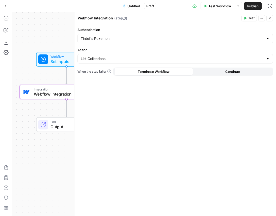
click at [252, 19] on span "Test" at bounding box center [251, 18] width 6 height 5
